Goal: Subscribe to service/newsletter

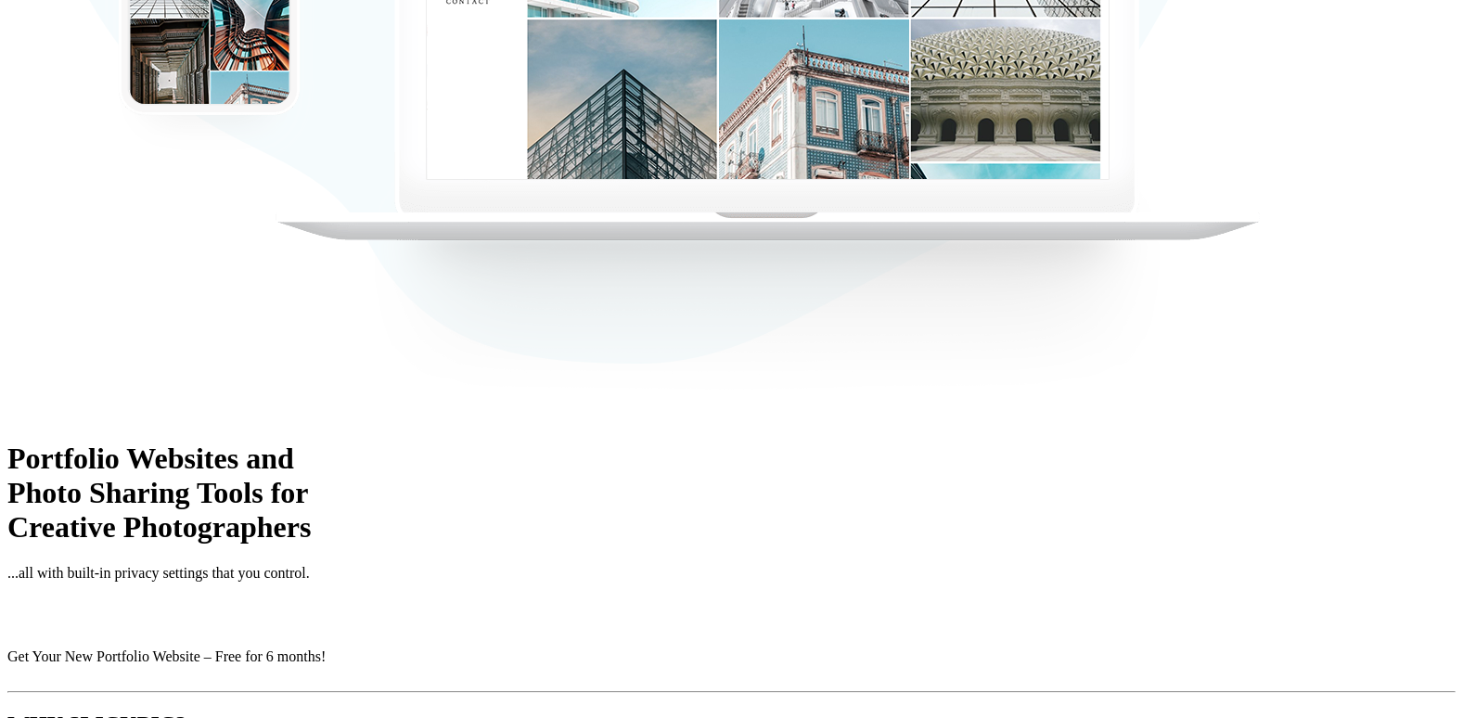
scroll to position [556, 0]
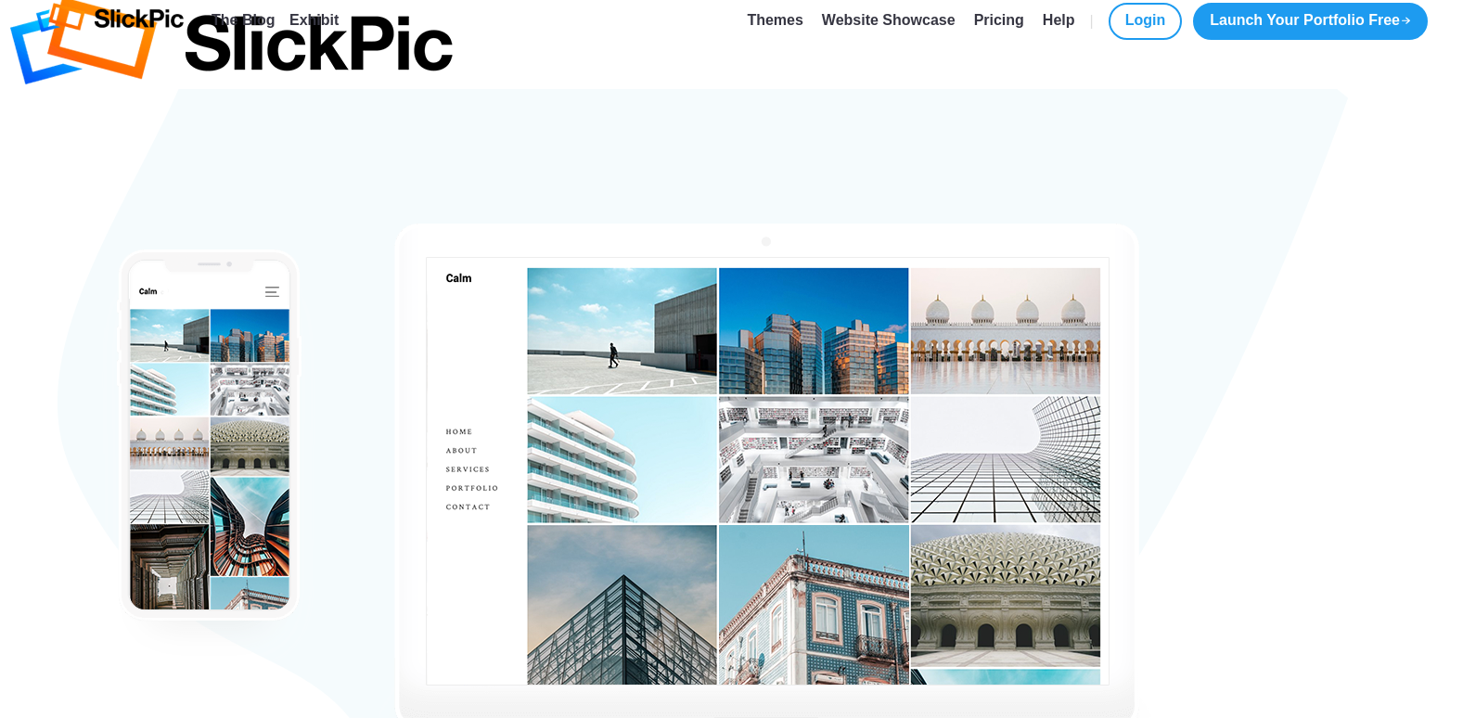
scroll to position [0, 0]
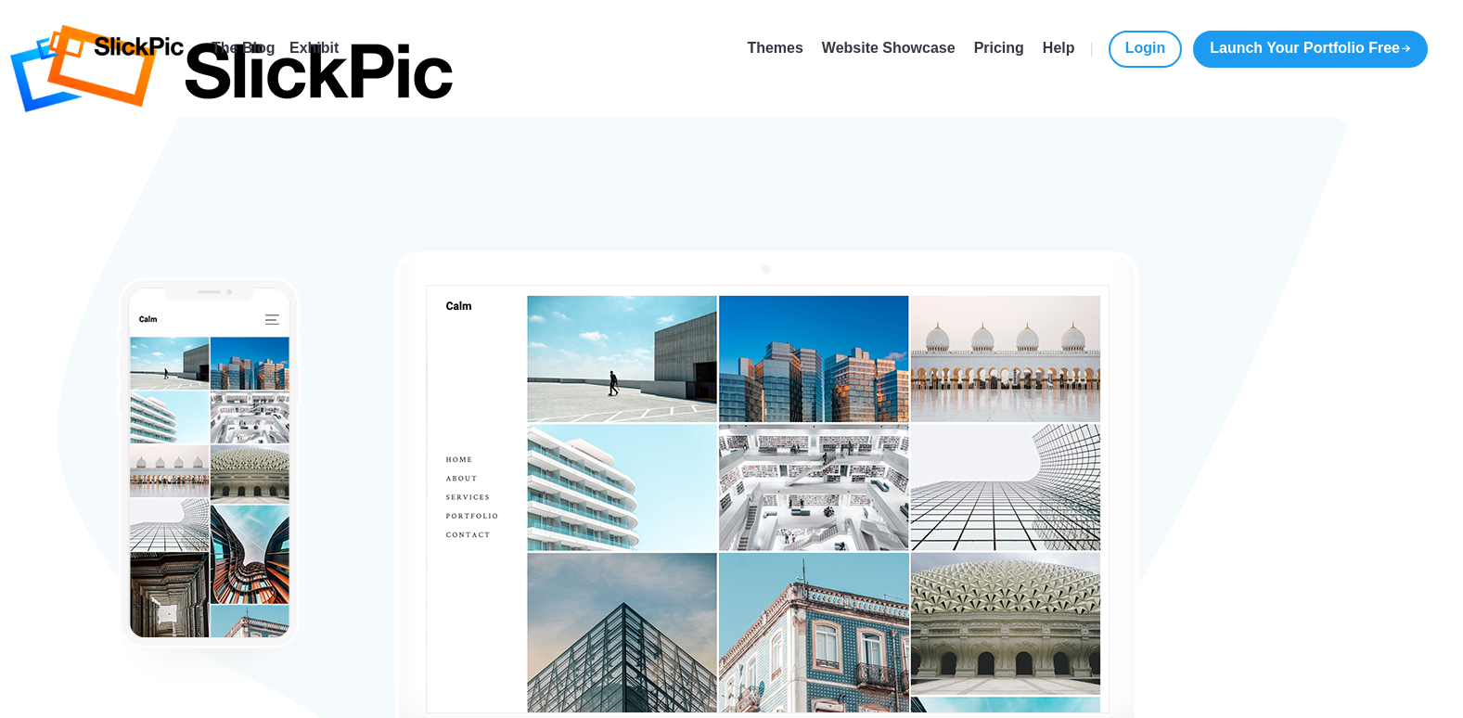
type input "[EMAIL_ADDRESS][DOMAIN_NAME]"
type input "[PERSON_NAME]"
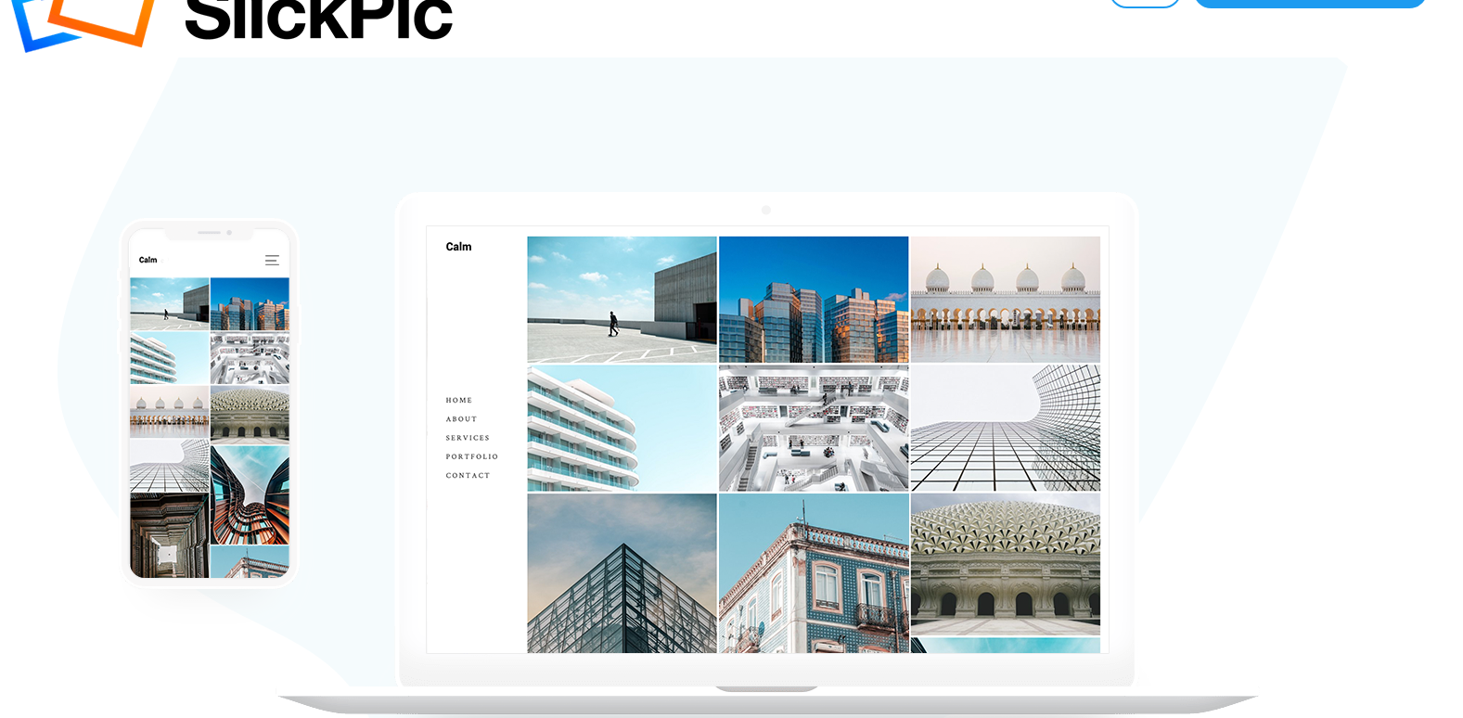
scroll to position [93, 0]
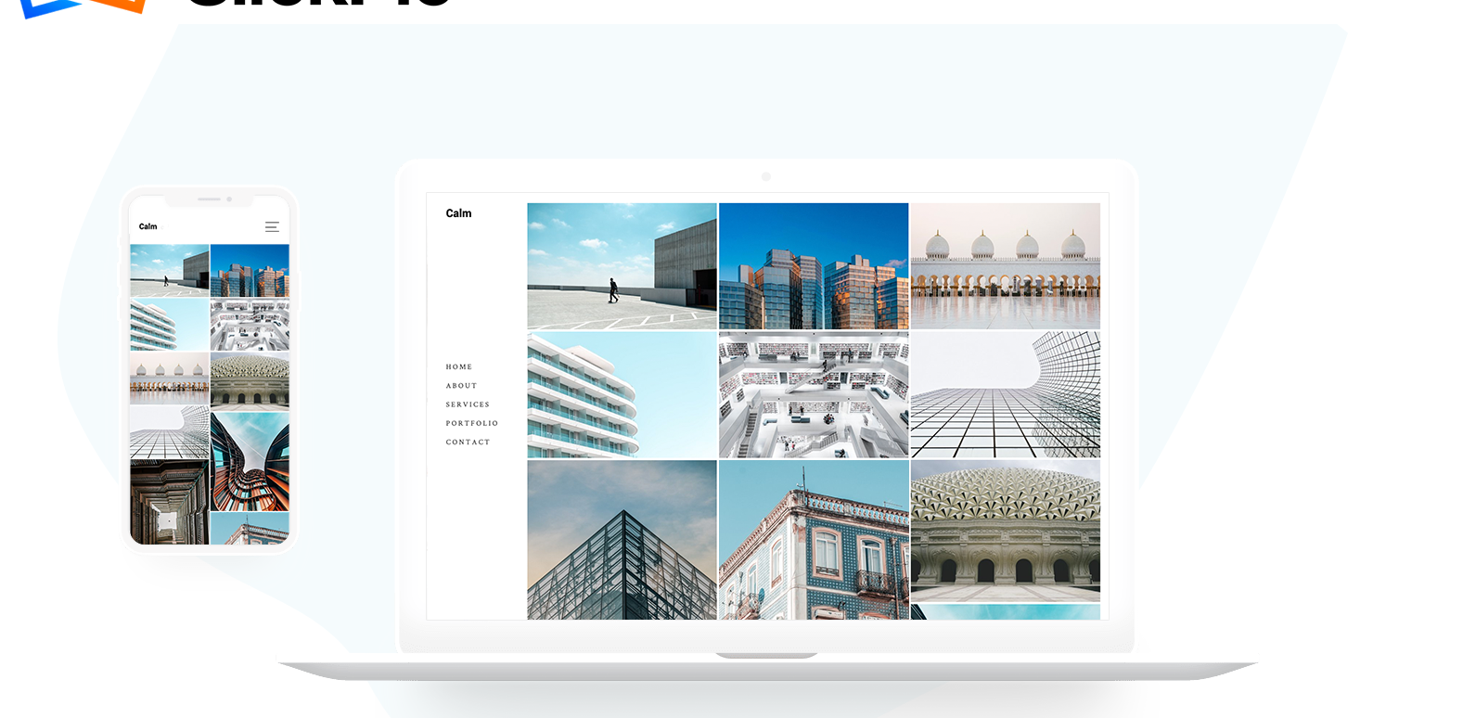
type input "Calllenzo"
checkbox input "true"
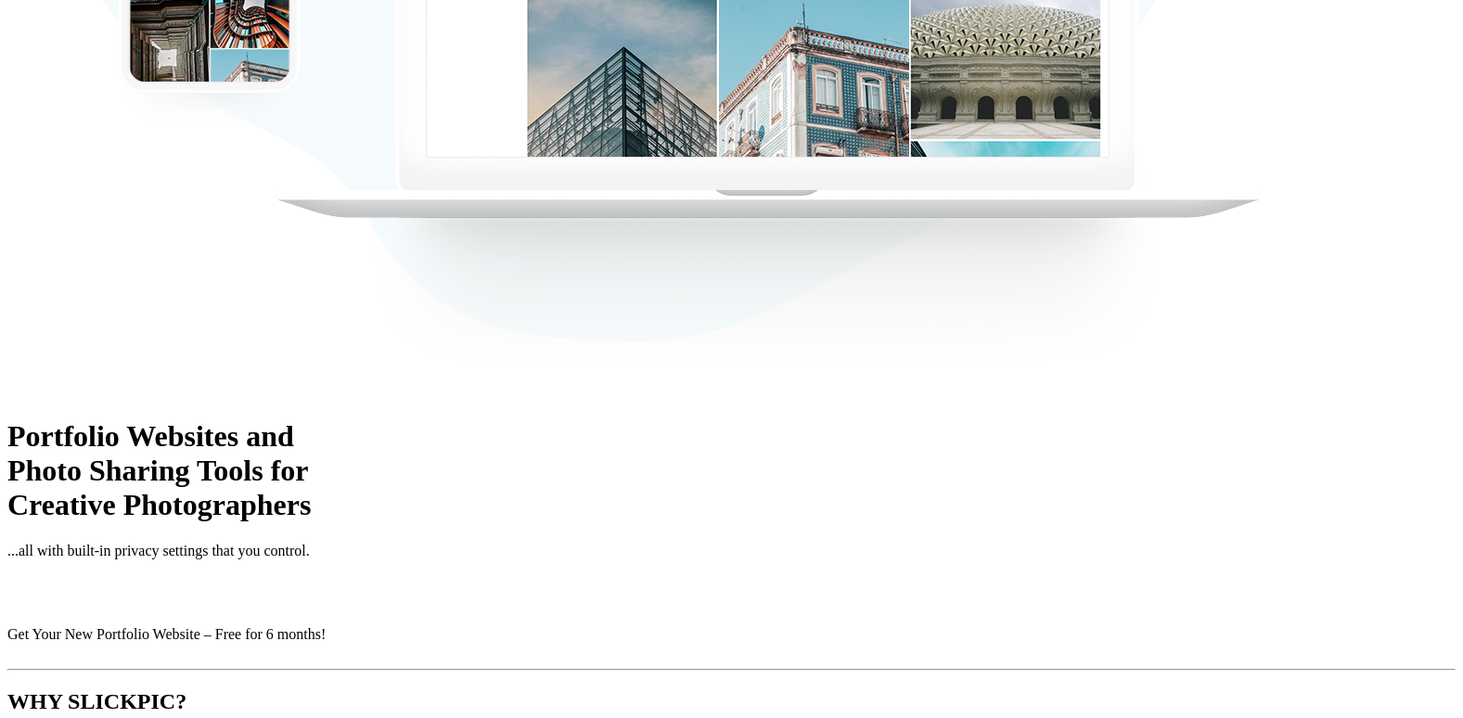
scroll to position [649, 0]
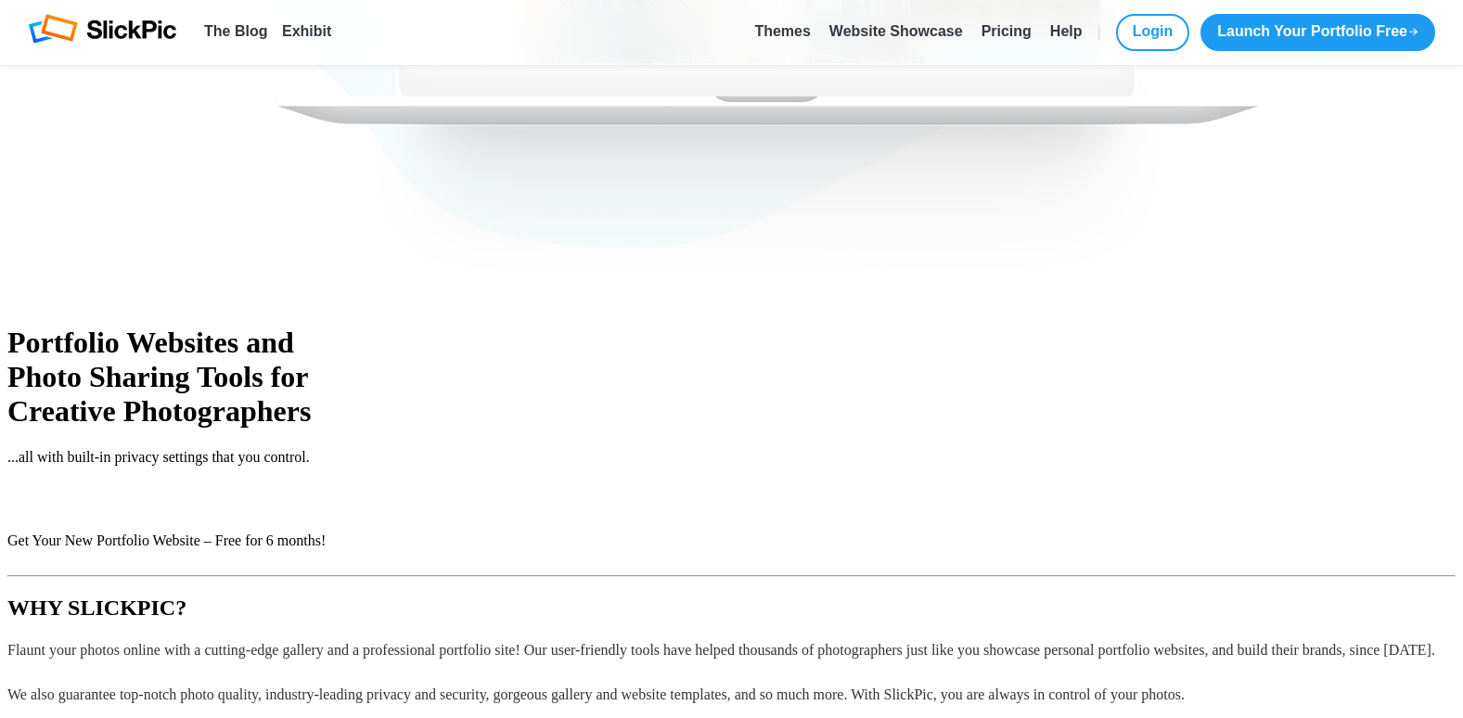
drag, startPoint x: 1061, startPoint y: 520, endPoint x: 1047, endPoint y: 482, distance: 40.5
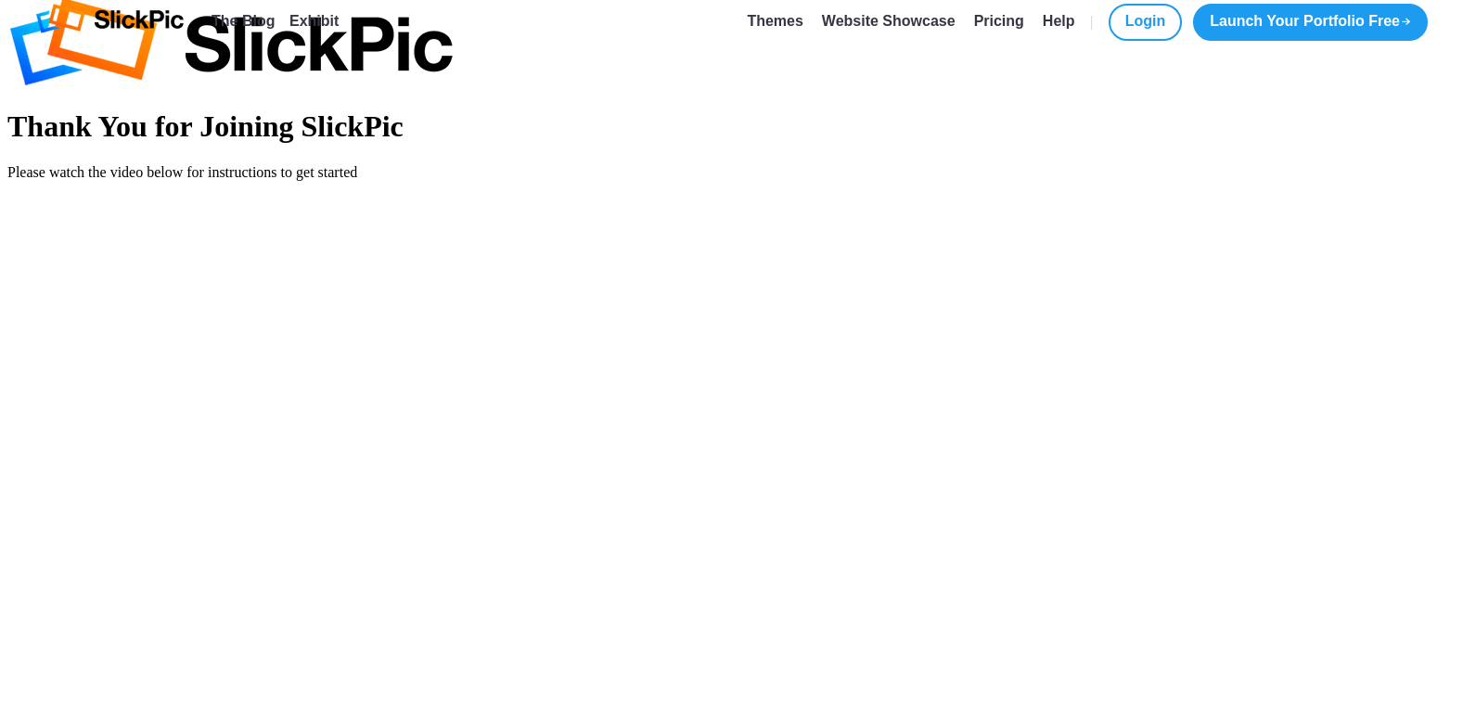
scroll to position [19, 0]
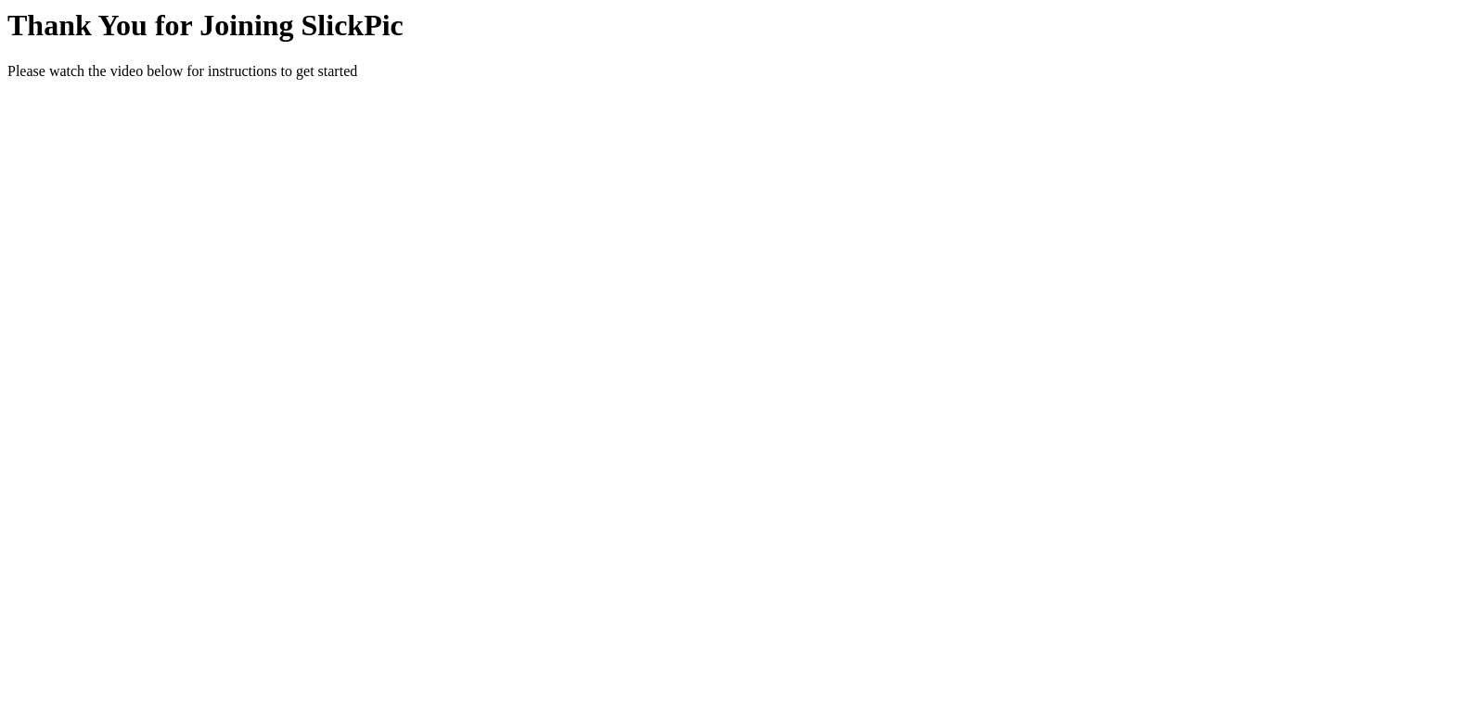
scroll to position [204, 0]
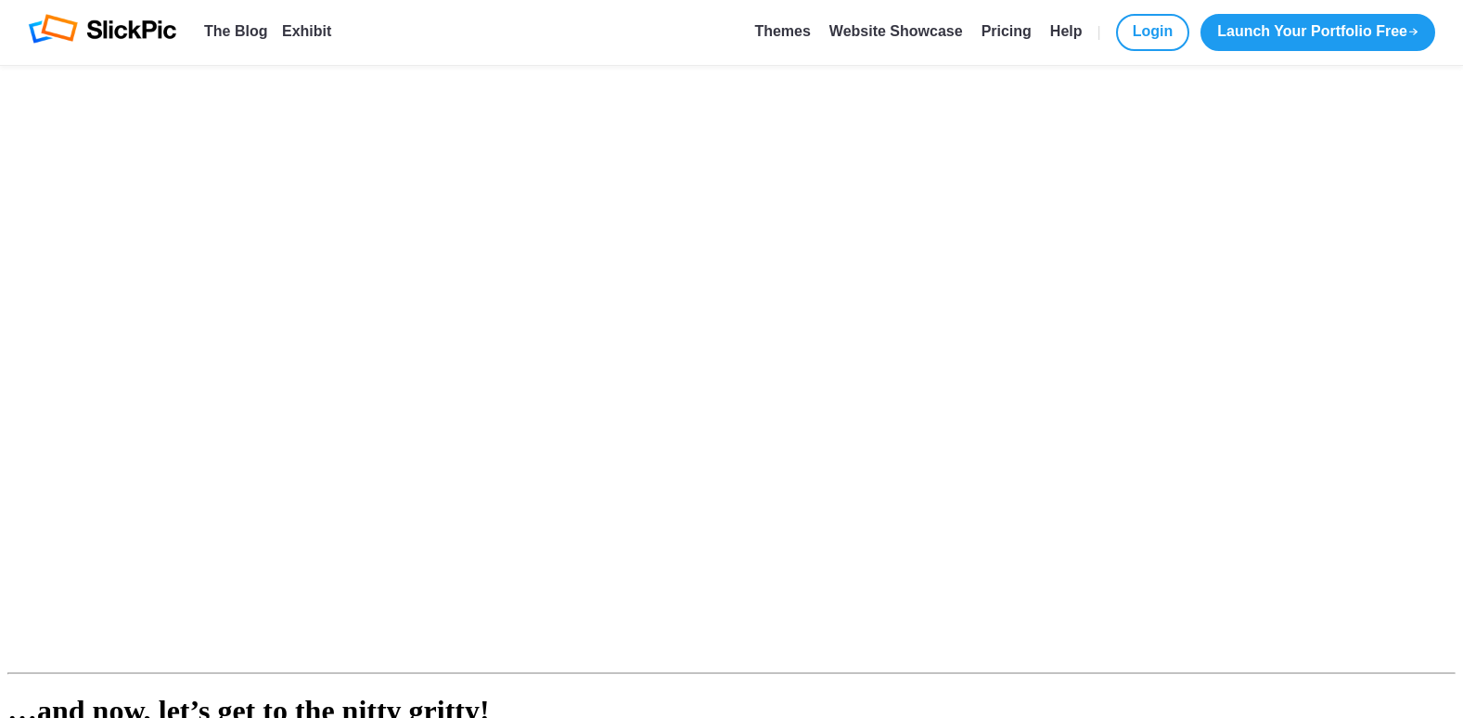
scroll to position [1317, 0]
